Goal: Information Seeking & Learning: Learn about a topic

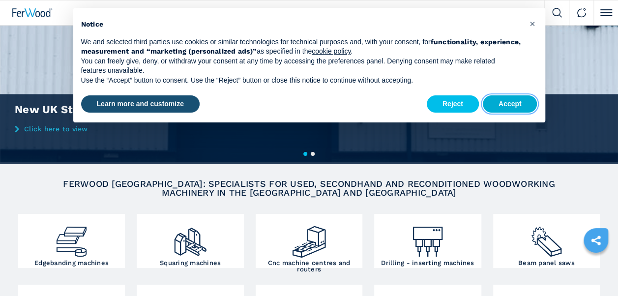
click at [505, 101] on button "Accept" at bounding box center [510, 104] width 55 height 18
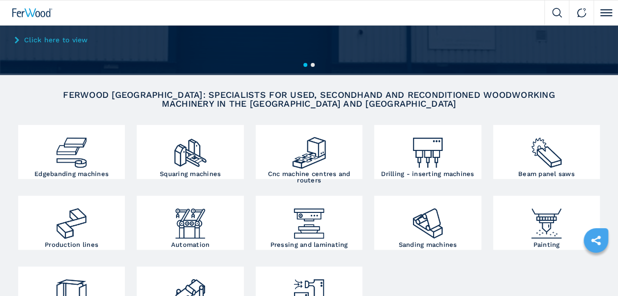
scroll to position [98, 0]
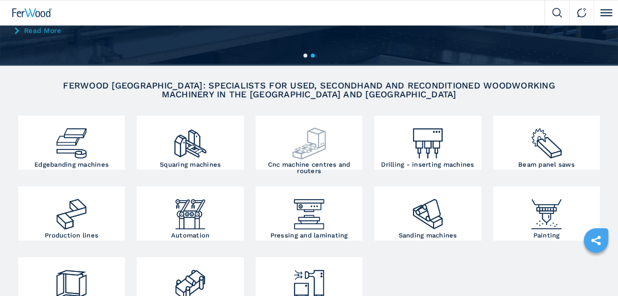
click at [323, 133] on img at bounding box center [309, 139] width 36 height 43
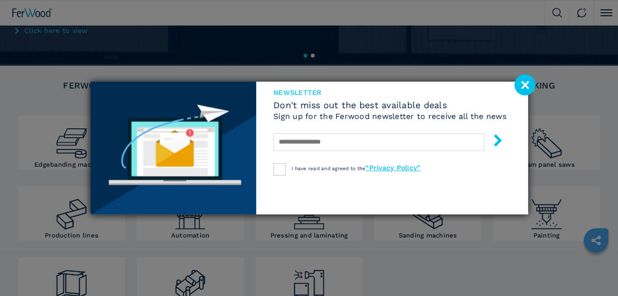
drag, startPoint x: 530, startPoint y: 82, endPoint x: 525, endPoint y: 83, distance: 4.9
click at [529, 82] on image at bounding box center [524, 84] width 21 height 21
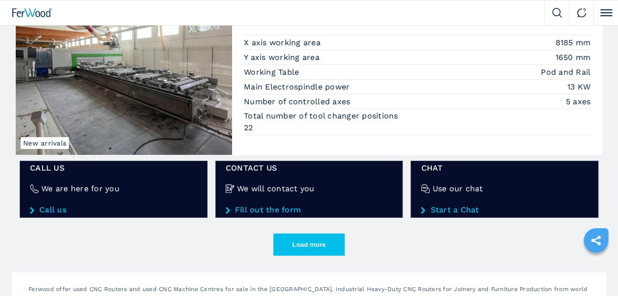
scroll to position [1671, 0]
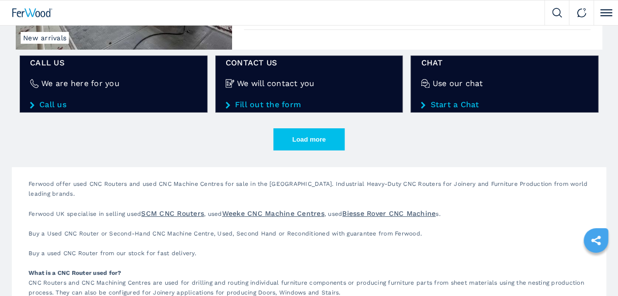
click at [342, 129] on button "Load more" at bounding box center [308, 139] width 71 height 22
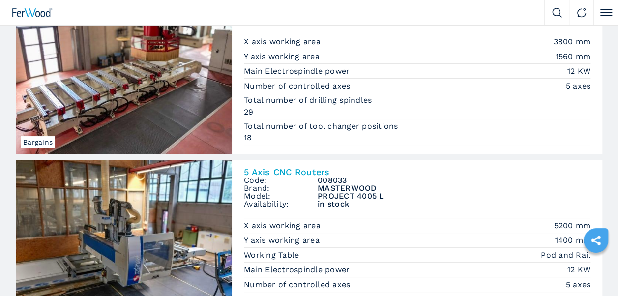
scroll to position [1818, 0]
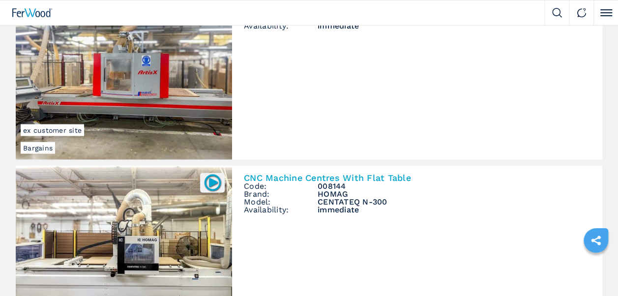
scroll to position [3096, 0]
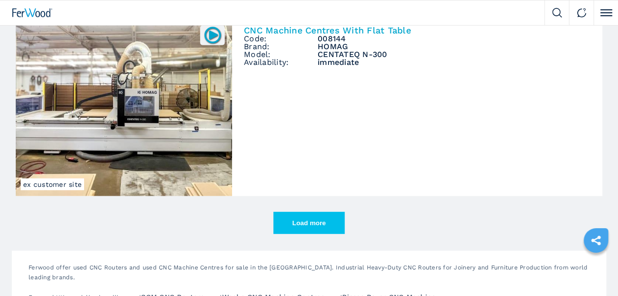
click at [340, 212] on button "Load more" at bounding box center [308, 223] width 71 height 22
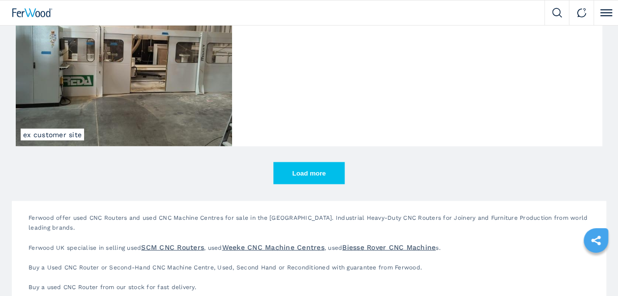
scroll to position [4619, 0]
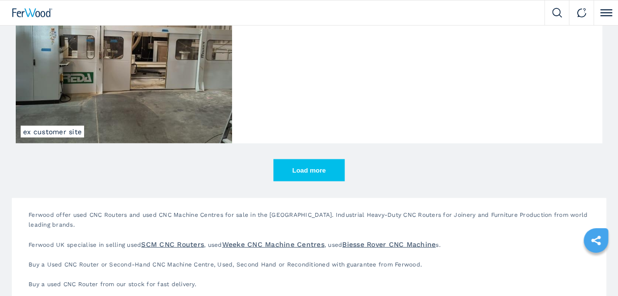
click at [336, 159] on button "Load more" at bounding box center [308, 170] width 71 height 22
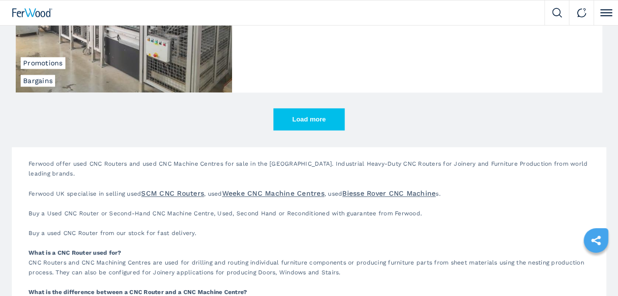
scroll to position [6143, 0]
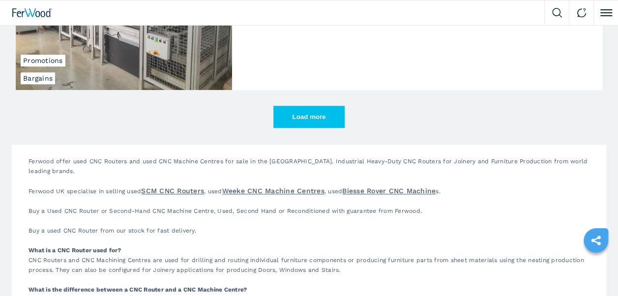
click at [316, 106] on button "Load more" at bounding box center [308, 117] width 71 height 22
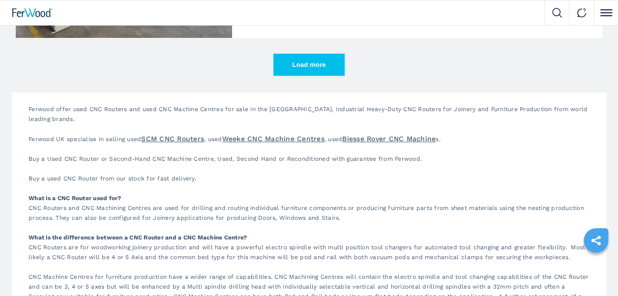
scroll to position [7666, 0]
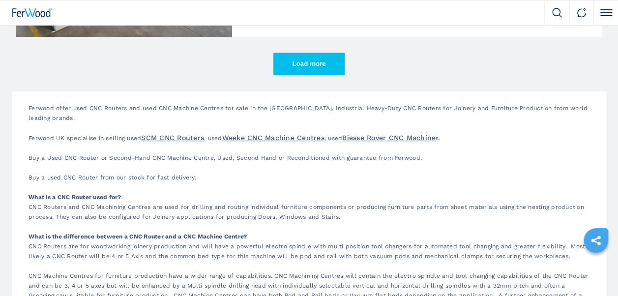
click at [304, 53] on button "Load more" at bounding box center [308, 64] width 71 height 22
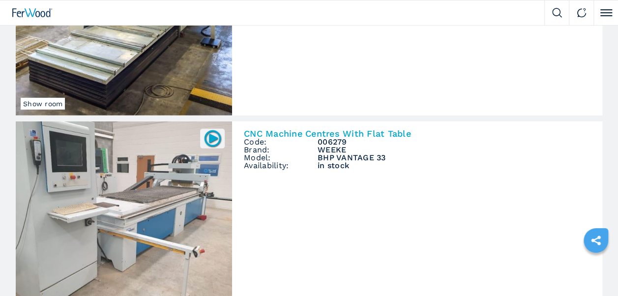
scroll to position [8993, 0]
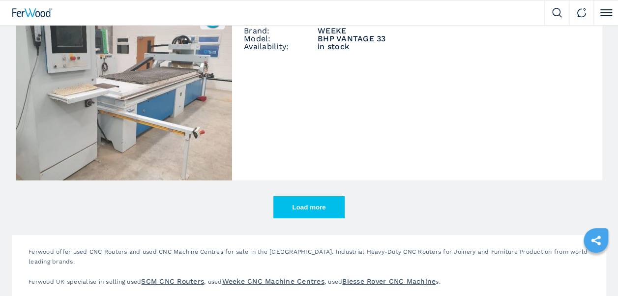
click at [330, 196] on button "Load more" at bounding box center [308, 207] width 71 height 22
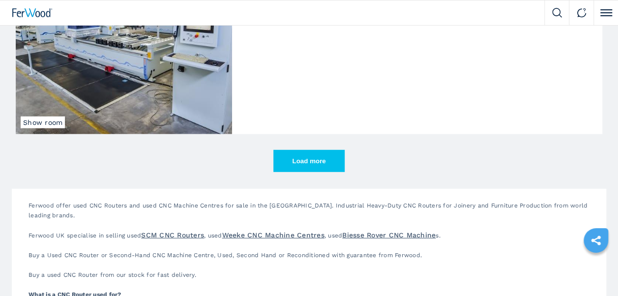
scroll to position [10565, 0]
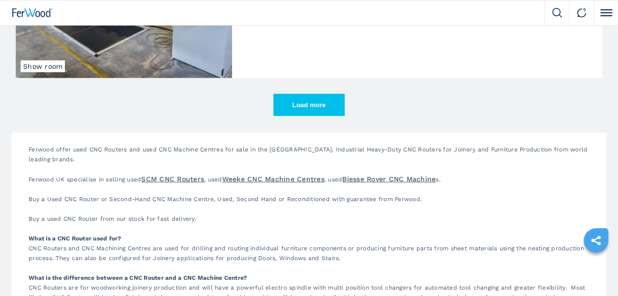
click at [319, 94] on button "Load more" at bounding box center [308, 105] width 71 height 22
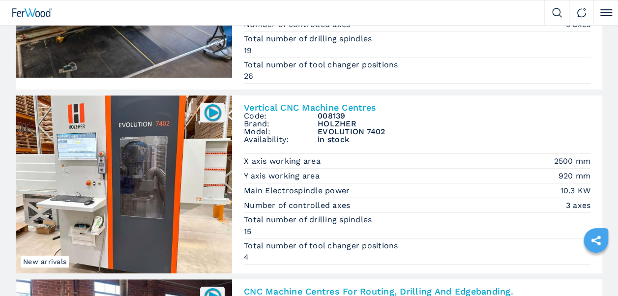
scroll to position [2064, 0]
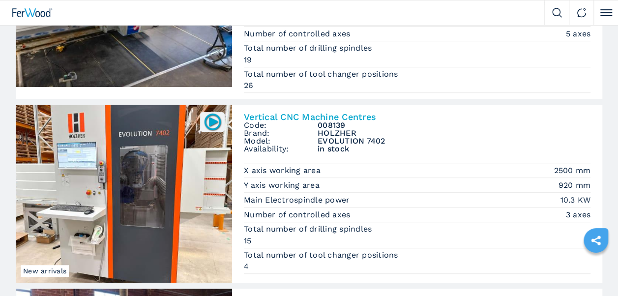
click at [217, 112] on img at bounding box center [212, 121] width 19 height 19
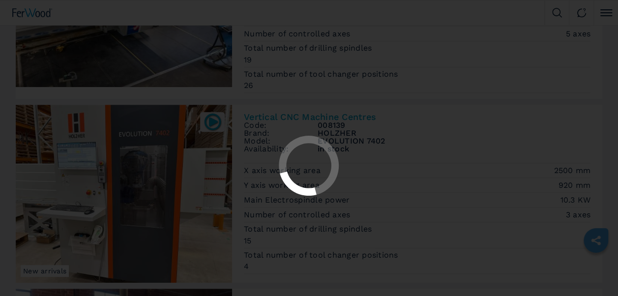
scroll to position [0, 0]
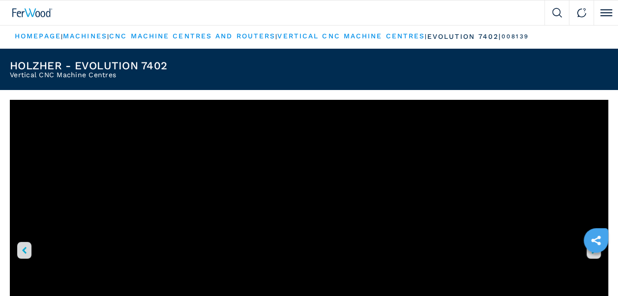
click at [408, 35] on link "vertical cnc machine centres" at bounding box center [350, 36] width 147 height 8
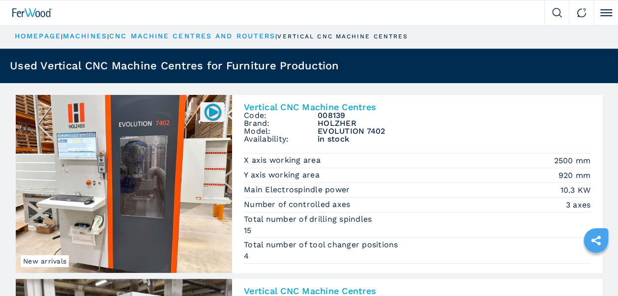
click at [90, 35] on link "machines" at bounding box center [85, 36] width 44 height 8
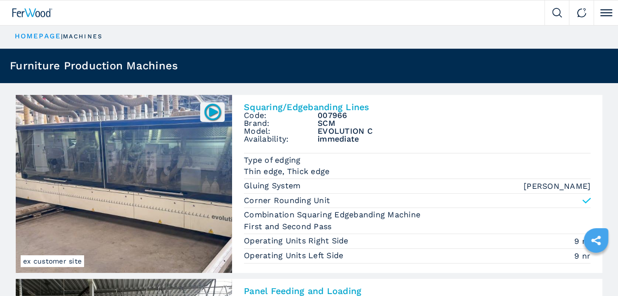
click at [609, 18] on button "Click to toggle menu" at bounding box center [605, 12] width 25 height 25
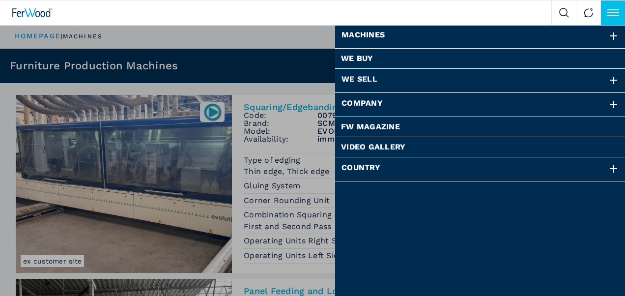
click at [614, 100] on div at bounding box center [613, 104] width 11 height 11
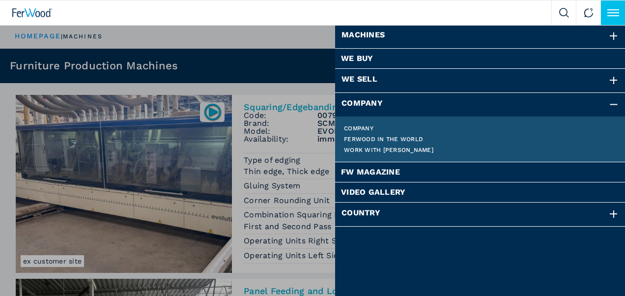
click at [353, 126] on link "Company" at bounding box center [480, 128] width 273 height 6
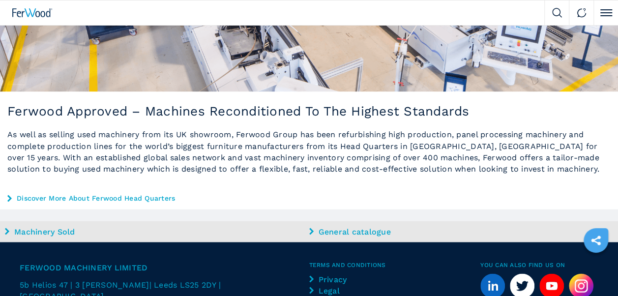
scroll to position [885, 0]
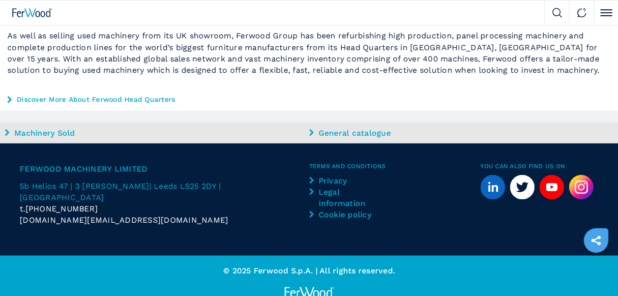
click at [206, 181] on span "| Leeds LS25 2DY | [GEOGRAPHIC_DATA]" at bounding box center [120, 191] width 201 height 21
